Goal: Use online tool/utility

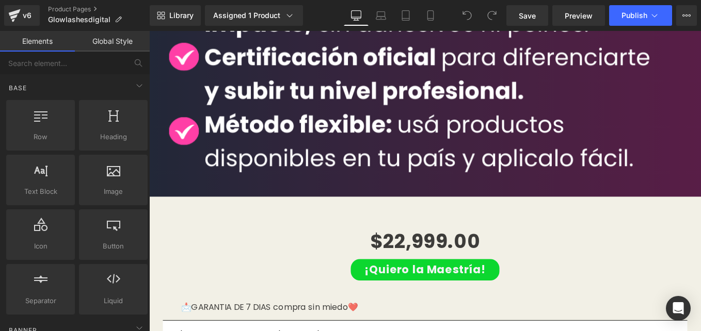
scroll to position [5122, 0]
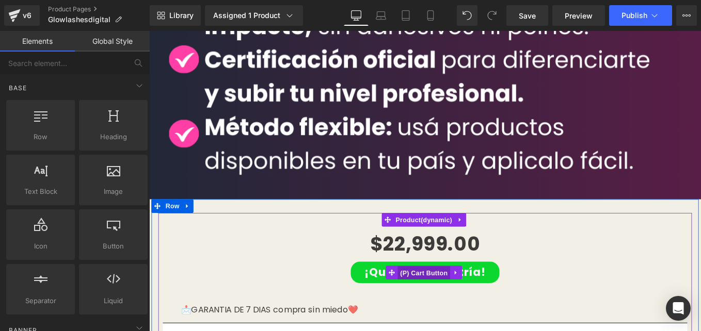
click at [454, 297] on span "(P) Cart Button" at bounding box center [459, 304] width 59 height 15
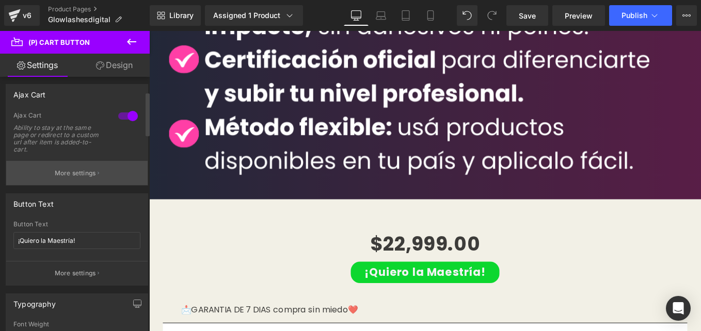
scroll to position [84, 0]
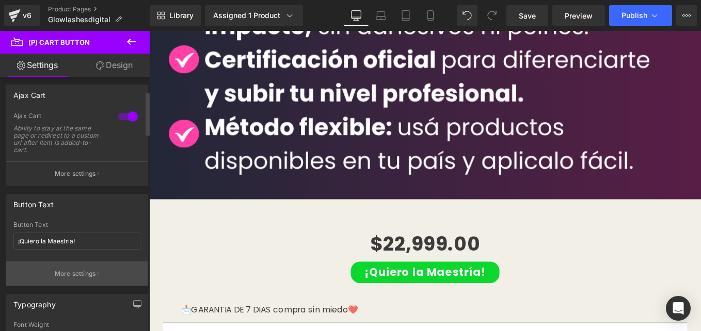
click at [85, 274] on p "More settings" at bounding box center [75, 273] width 41 height 9
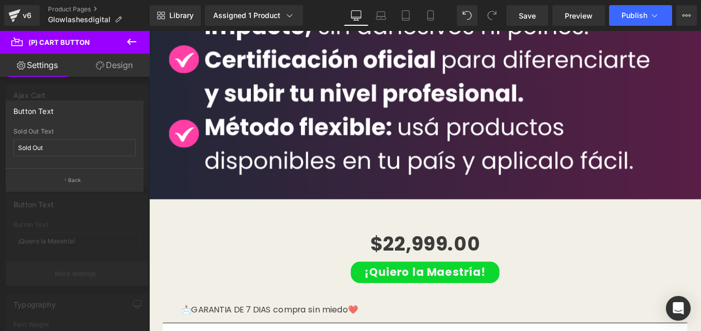
click at [85, 274] on div at bounding box center [75, 184] width 150 height 306
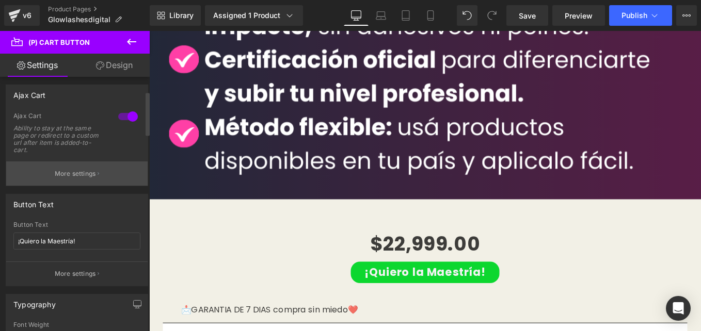
click at [80, 173] on p "More settings" at bounding box center [75, 173] width 41 height 9
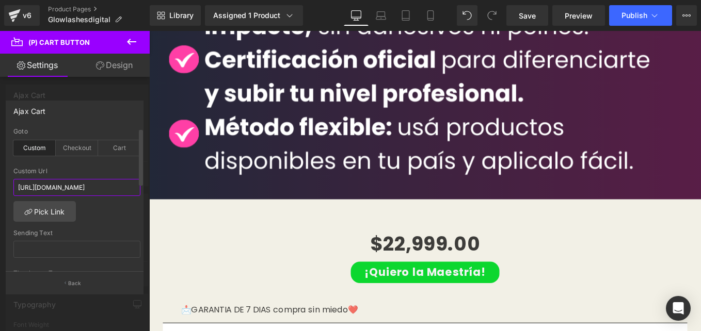
click at [65, 188] on input "[URL][DOMAIN_NAME]" at bounding box center [76, 187] width 127 height 17
paste input "[DOMAIN_NAME]/t6ybdd"
type input "[URL][DOMAIN_NAME]"
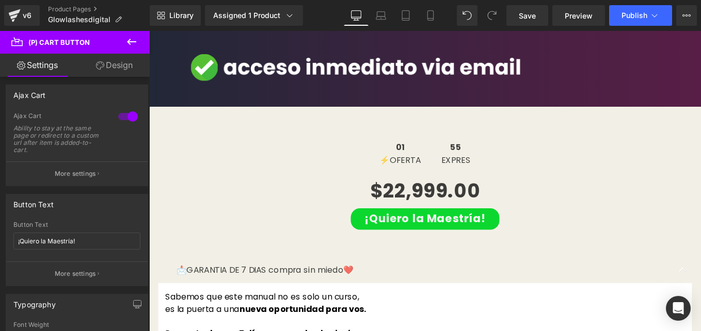
scroll to position [6336, 0]
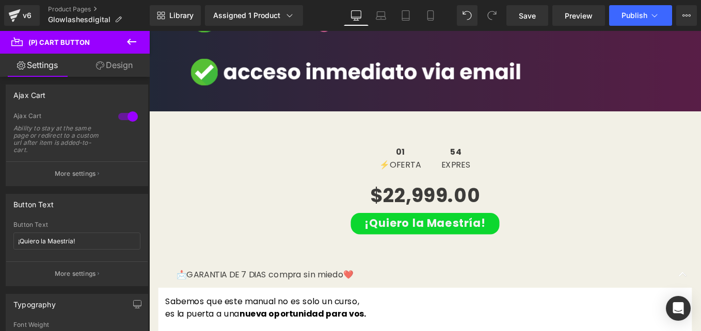
click at [451, 237] on div "¡Quiero la Maestría! (P) Cart Button" at bounding box center [462, 249] width 594 height 24
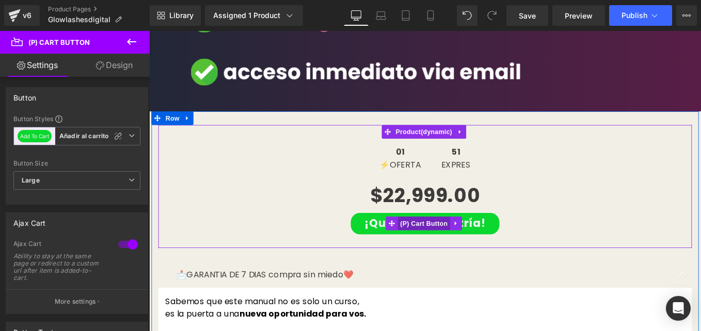
click at [465, 241] on span "(P) Cart Button" at bounding box center [459, 248] width 59 height 15
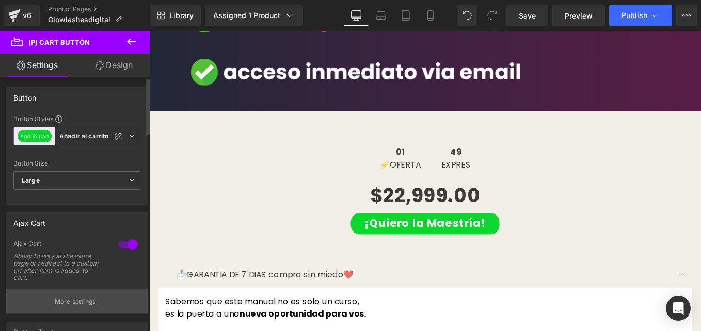
click at [75, 300] on p "More settings" at bounding box center [75, 301] width 41 height 9
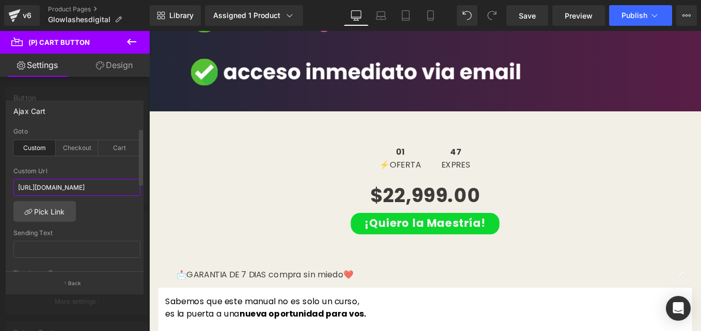
click at [110, 188] on input "[URL][DOMAIN_NAME]" at bounding box center [76, 187] width 127 height 17
paste input "[URL][DOMAIN_NAME]"
type input "[URL][DOMAIN_NAME]"
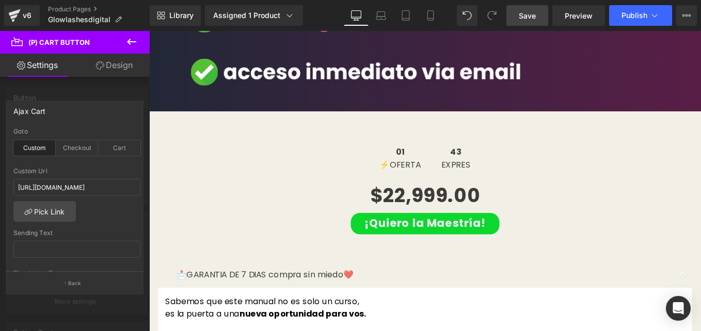
click at [533, 24] on link "Save" at bounding box center [527, 15] width 42 height 21
click at [639, 21] on button "Publish" at bounding box center [640, 15] width 63 height 21
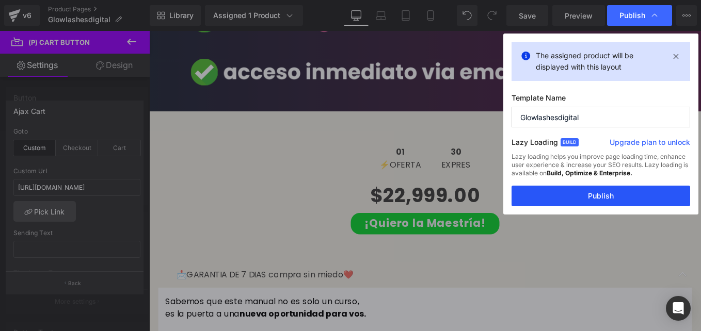
click at [599, 201] on button "Publish" at bounding box center [600, 196] width 179 height 21
